Goal: Task Accomplishment & Management: Manage account settings

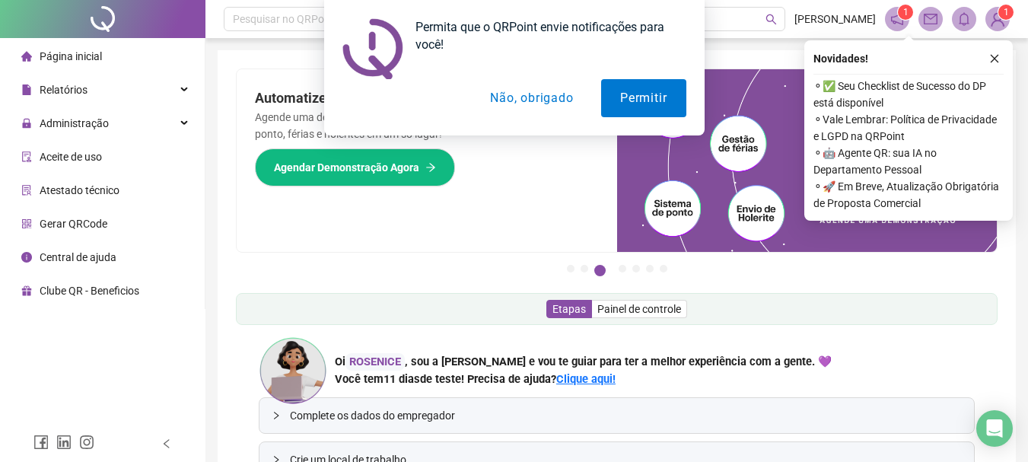
click at [536, 98] on button "Não, obrigado" at bounding box center [531, 98] width 121 height 38
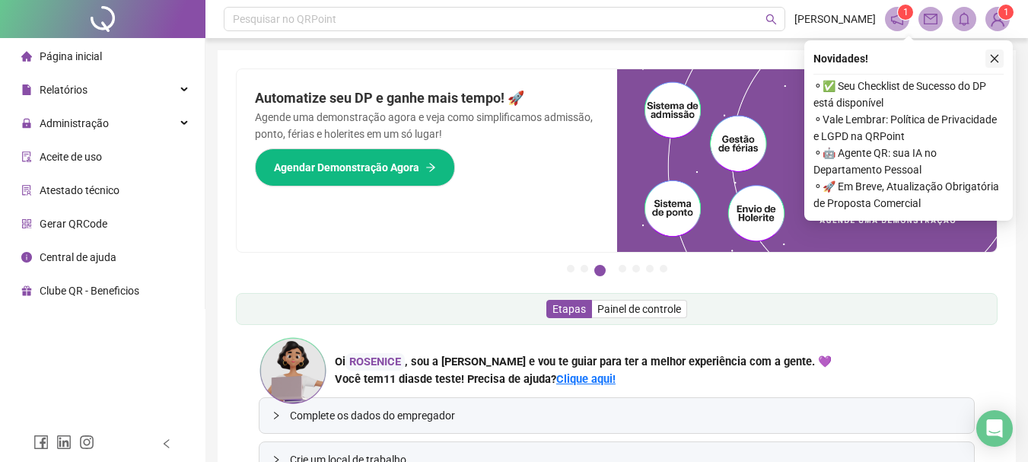
click at [994, 53] on icon "close" at bounding box center [995, 58] width 11 height 11
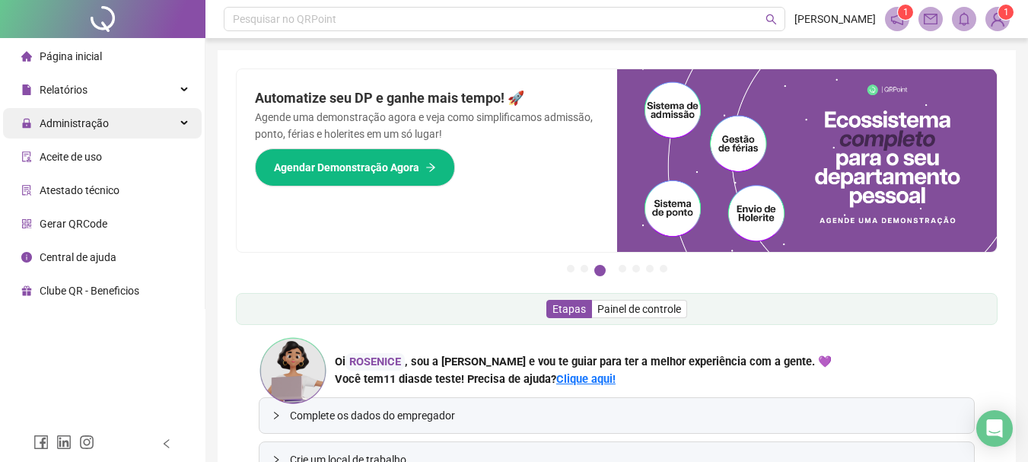
click at [183, 123] on icon at bounding box center [186, 123] width 8 height 0
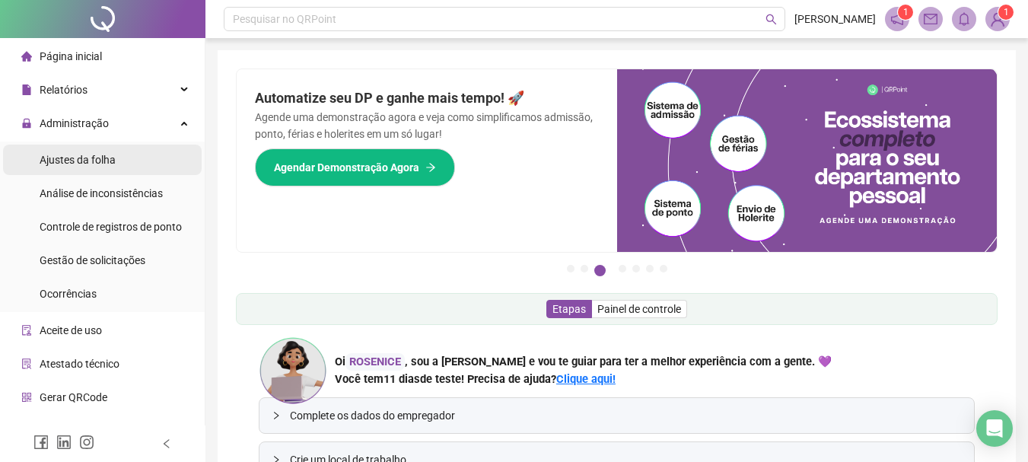
click at [107, 156] on span "Ajustes da folha" at bounding box center [78, 160] width 76 height 12
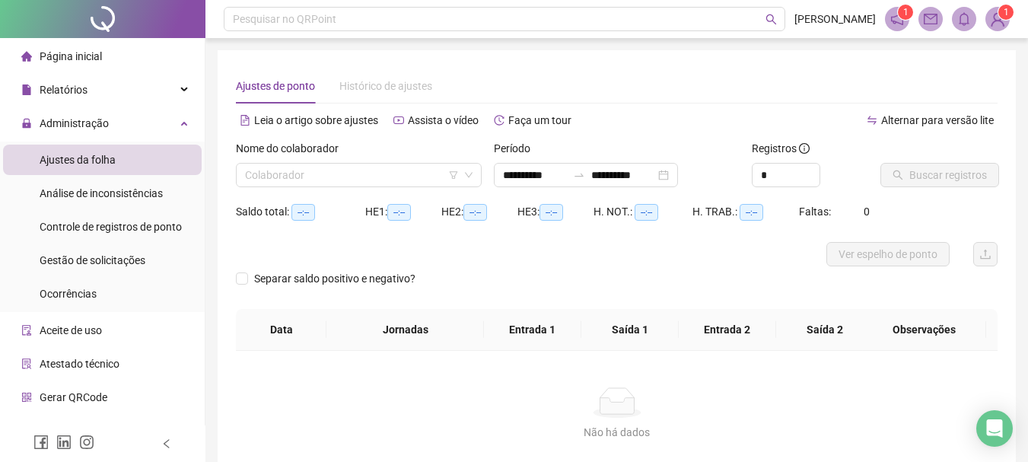
type input "**********"
click at [101, 52] on li "Página inicial" at bounding box center [102, 56] width 199 height 30
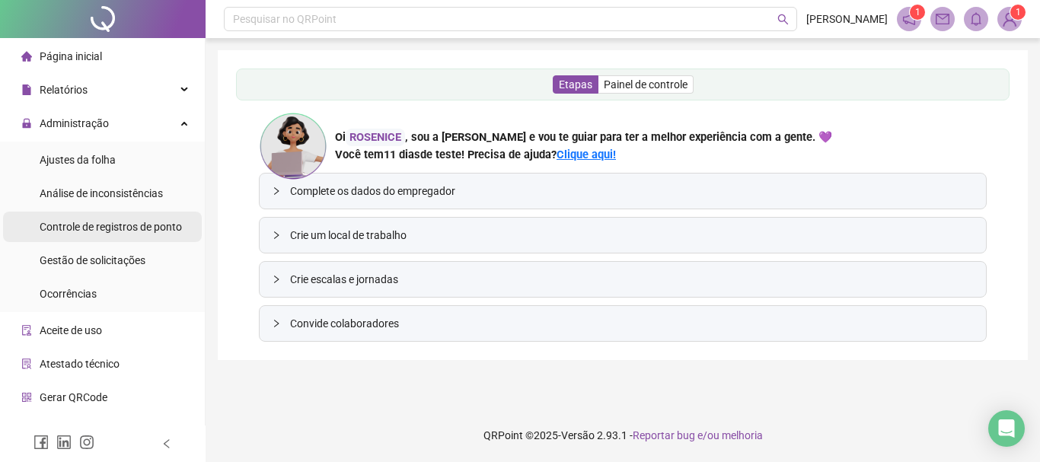
click at [144, 231] on span "Controle de registros de ponto" at bounding box center [111, 227] width 142 height 12
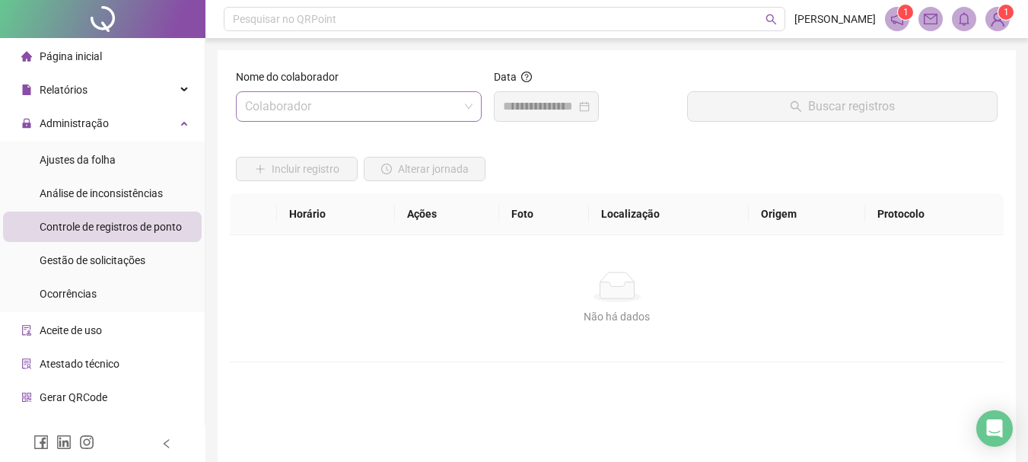
click at [448, 110] on input "search" at bounding box center [352, 106] width 214 height 29
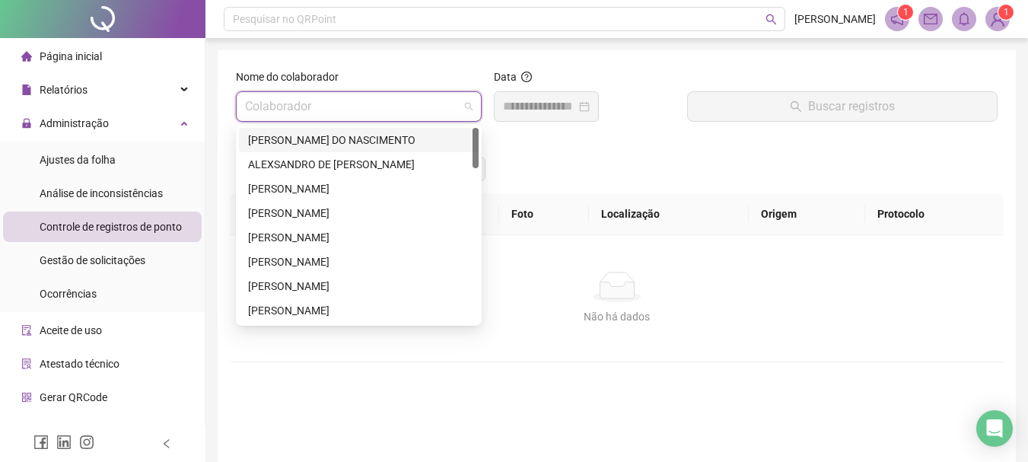
click at [327, 132] on div "[PERSON_NAME] DO NASCIMENTO" at bounding box center [359, 140] width 222 height 17
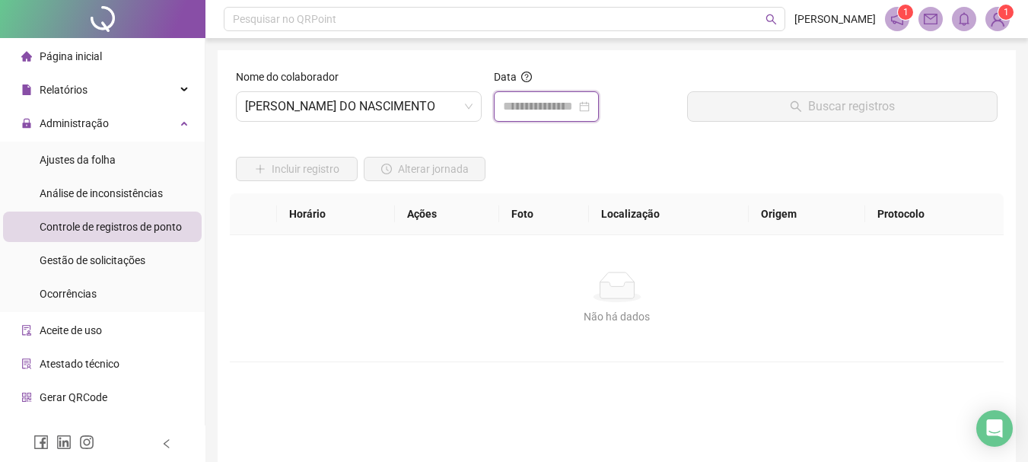
click at [576, 103] on input at bounding box center [539, 106] width 73 height 18
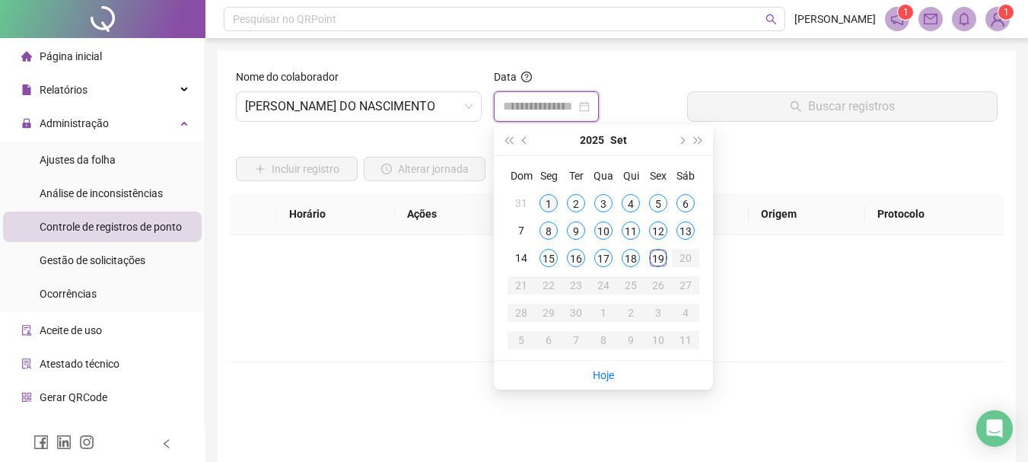
type input "**********"
click at [551, 206] on div "1" at bounding box center [549, 203] width 18 height 18
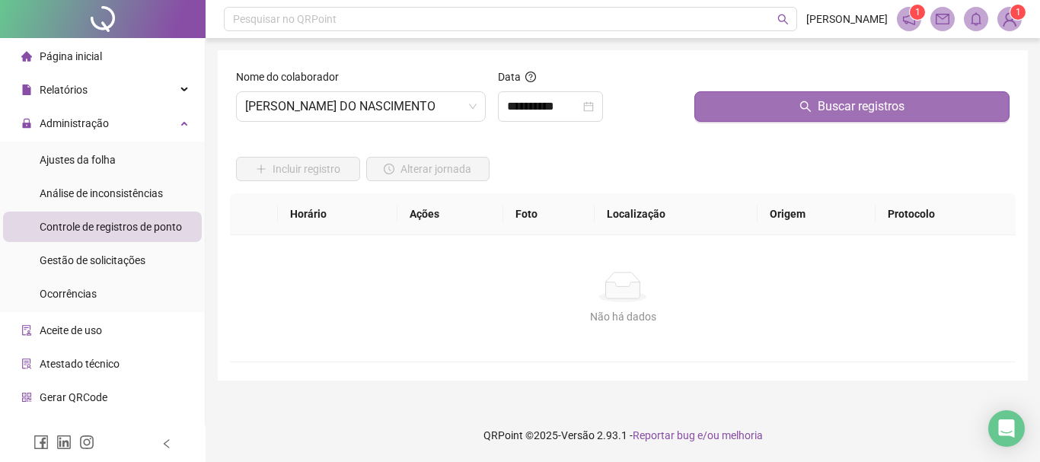
click at [822, 107] on span "Buscar registros" at bounding box center [861, 106] width 87 height 18
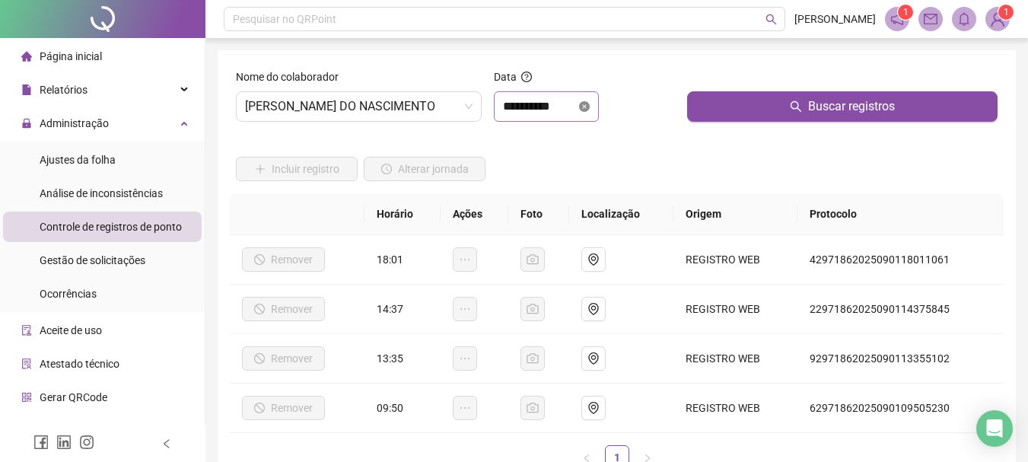
click at [590, 111] on icon "close-circle" at bounding box center [584, 106] width 11 height 11
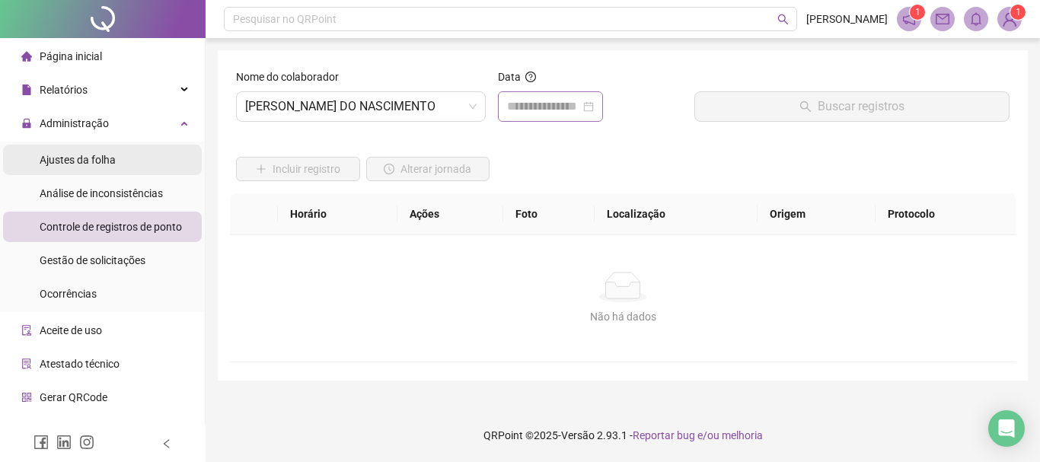
click at [134, 162] on li "Ajustes da folha" at bounding box center [102, 160] width 199 height 30
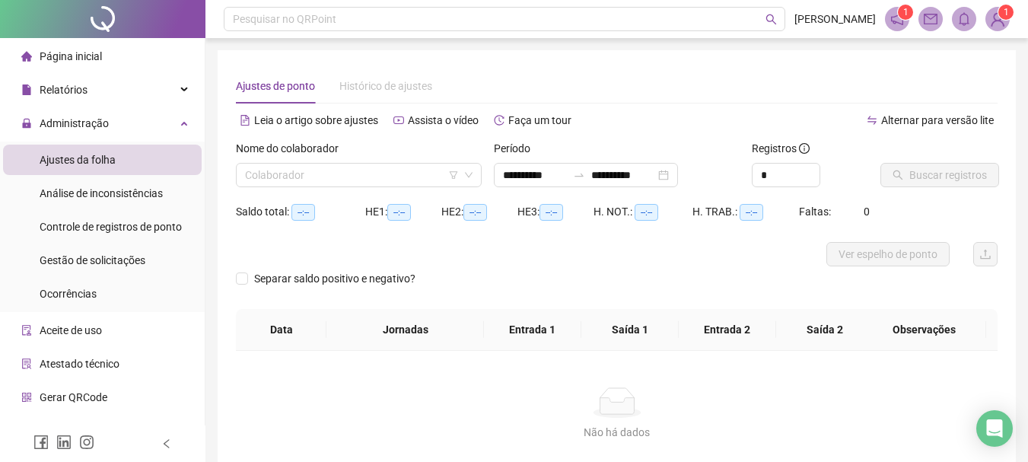
type input "**********"
click at [464, 178] on icon "down" at bounding box center [468, 175] width 9 height 9
click at [471, 176] on icon "down" at bounding box center [468, 175] width 9 height 9
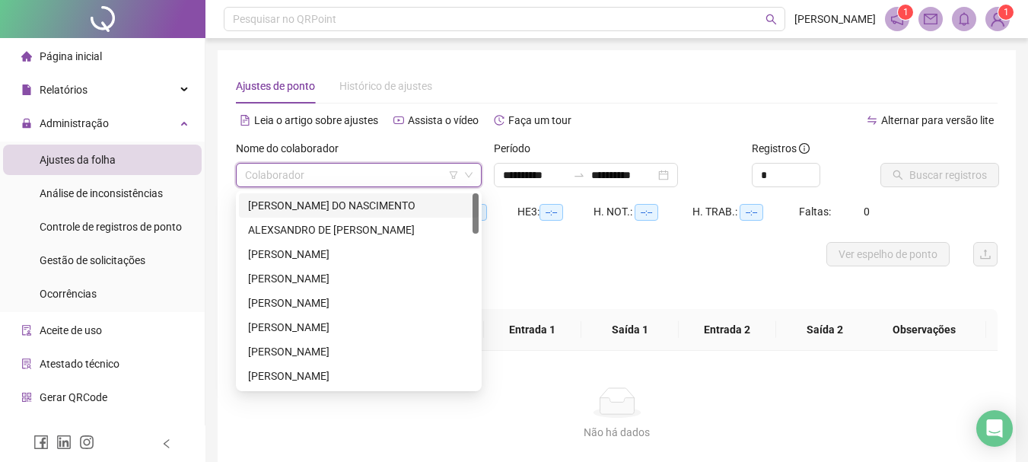
click at [405, 168] on input "search" at bounding box center [352, 175] width 214 height 23
click at [365, 204] on div "[PERSON_NAME] DO NASCIMENTO" at bounding box center [359, 205] width 222 height 17
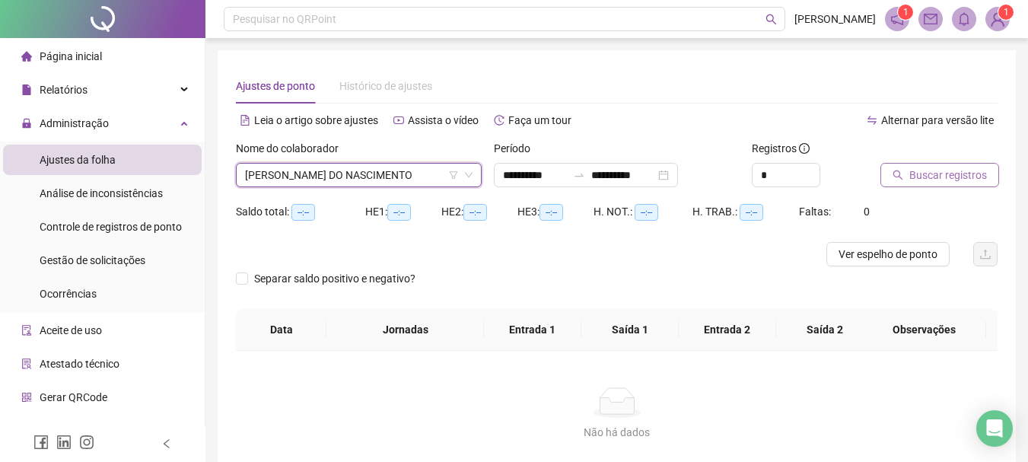
click at [932, 174] on span "Buscar registros" at bounding box center [949, 175] width 78 height 17
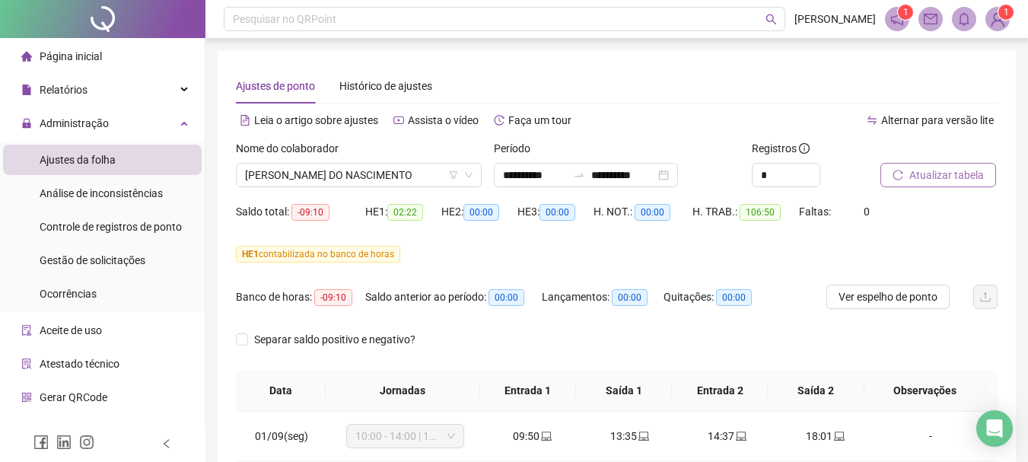
click at [998, 14] on img at bounding box center [997, 19] width 23 height 23
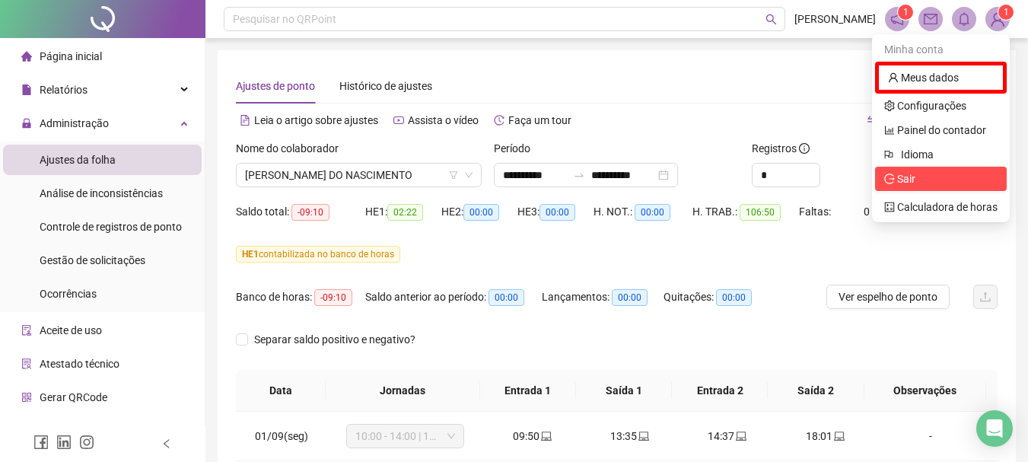
click at [913, 179] on span "Sair" at bounding box center [906, 179] width 18 height 12
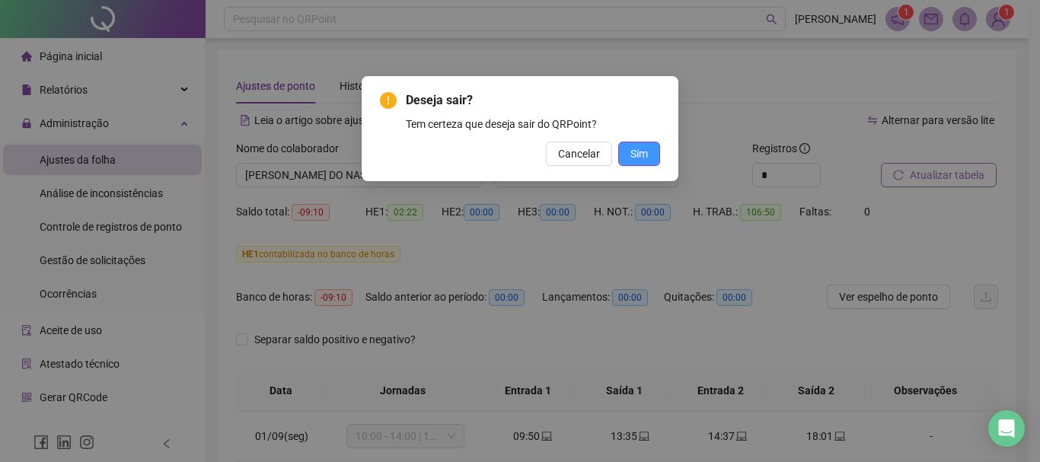
click at [634, 157] on span "Sim" at bounding box center [639, 153] width 18 height 17
